Goal: Task Accomplishment & Management: Manage account settings

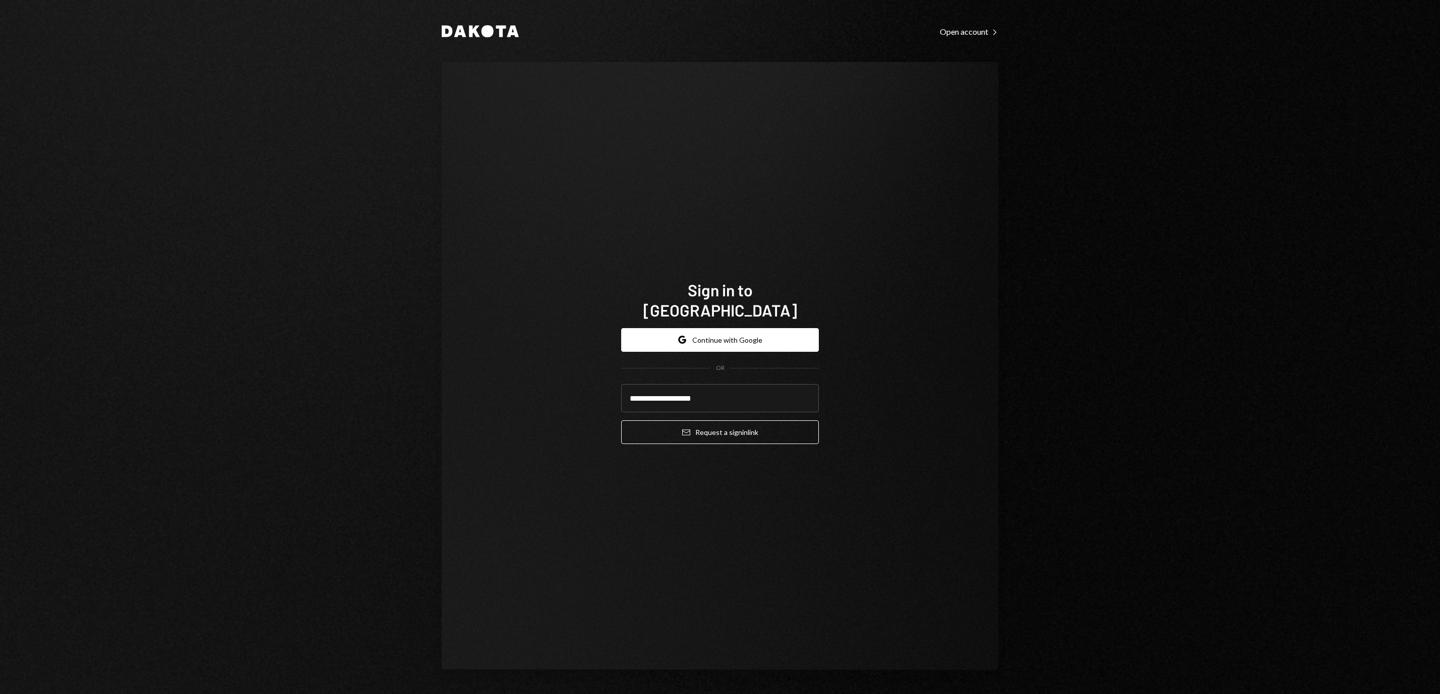
type input "**********"
click at [701, 443] on div "**********" at bounding box center [720, 386] width 198 height 133
click at [728, 421] on button "Email Request a sign in link" at bounding box center [720, 433] width 198 height 24
